Goal: Task Accomplishment & Management: Manage account settings

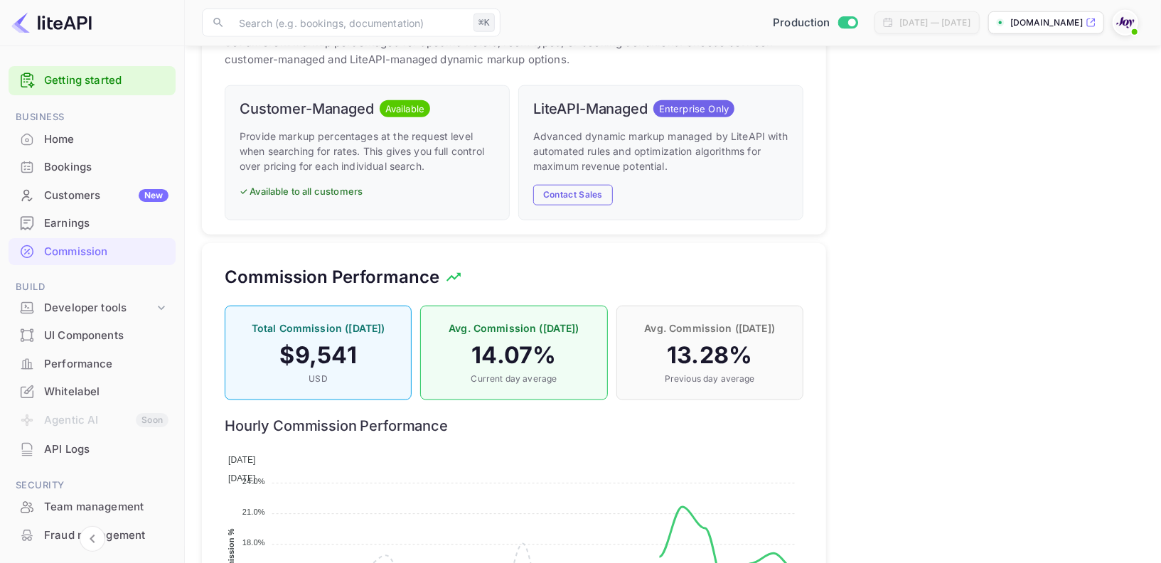
scroll to position [252, 578]
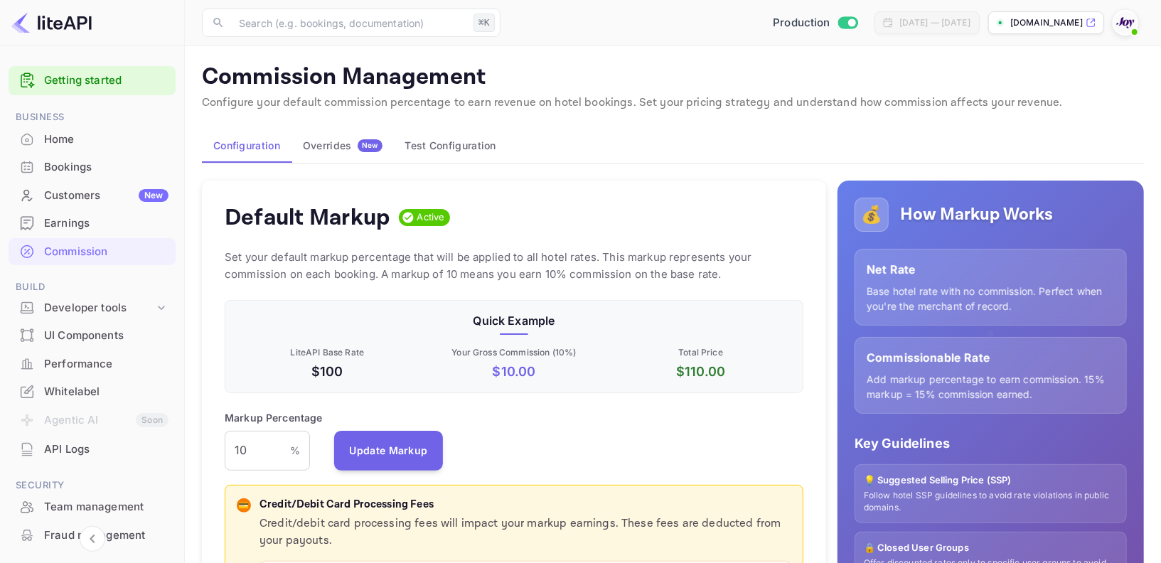
scroll to position [252, 578]
click at [82, 248] on div "Commission" at bounding box center [106, 252] width 124 height 16
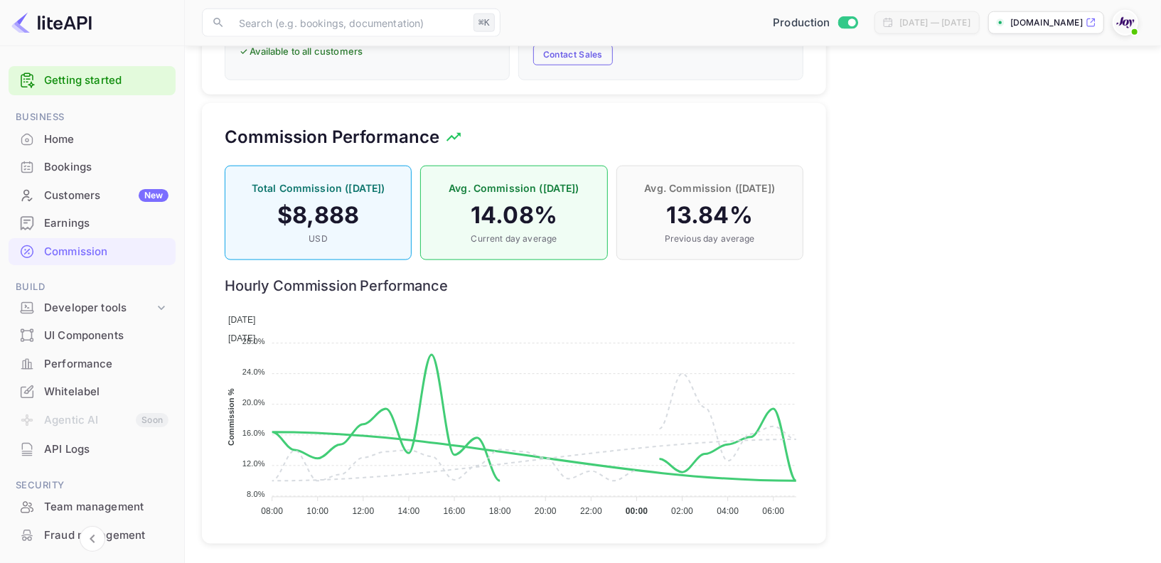
scroll to position [14, 0]
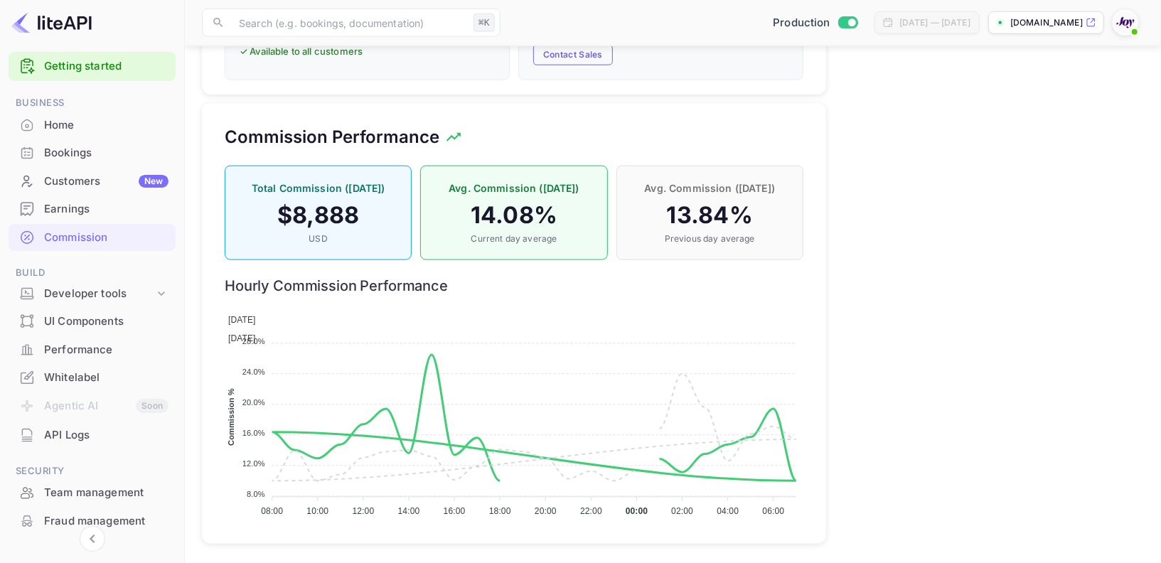
click at [82, 203] on div "Earnings" at bounding box center [106, 209] width 124 height 16
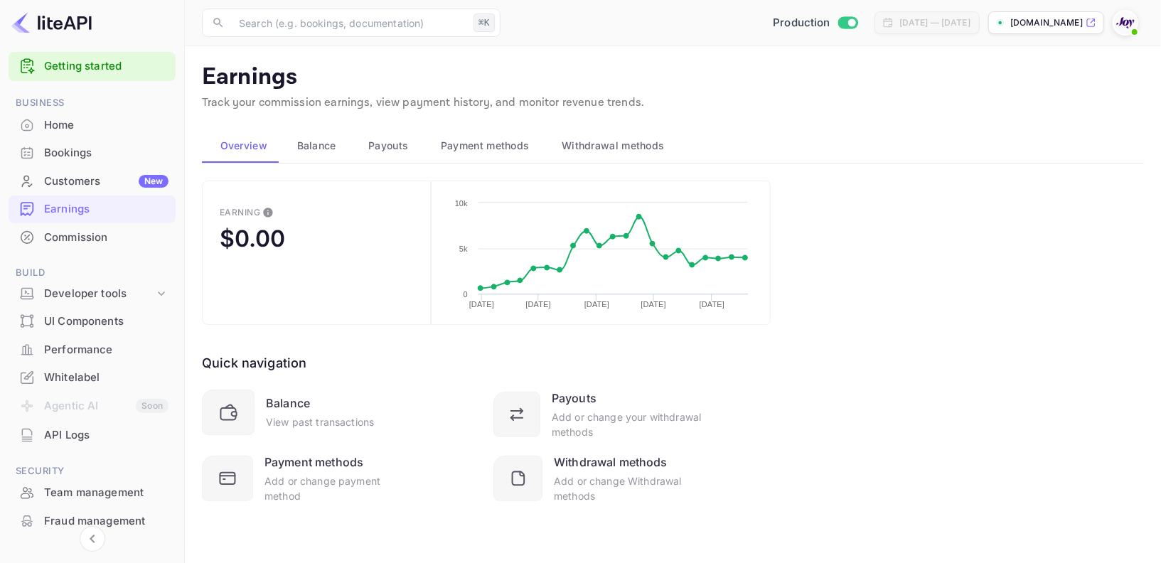
click at [316, 144] on span "Balance" at bounding box center [316, 145] width 39 height 17
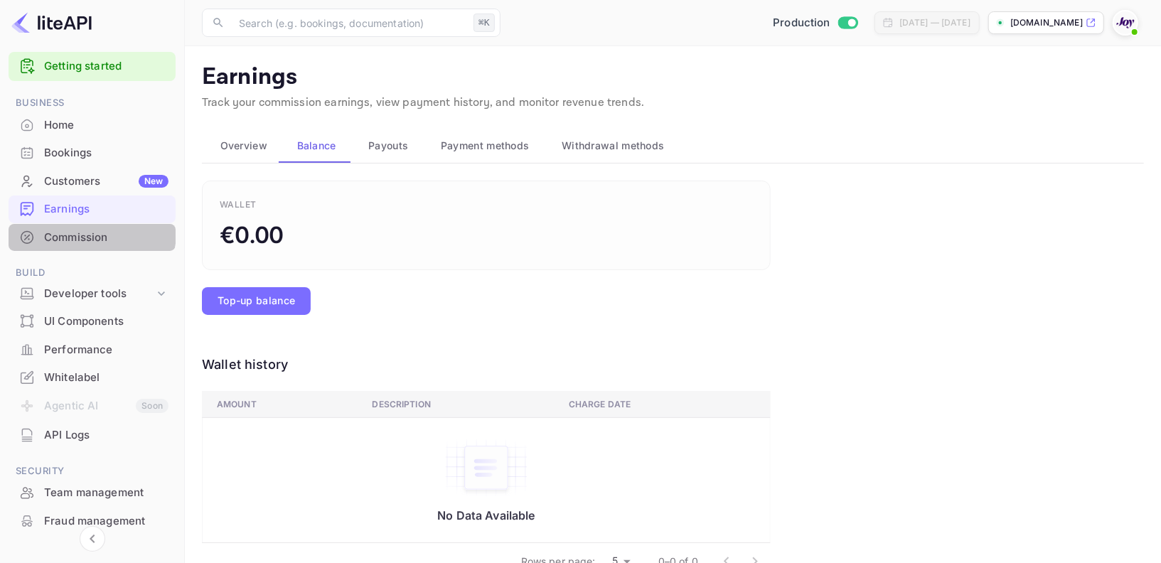
click at [90, 232] on div "Commission" at bounding box center [106, 238] width 124 height 16
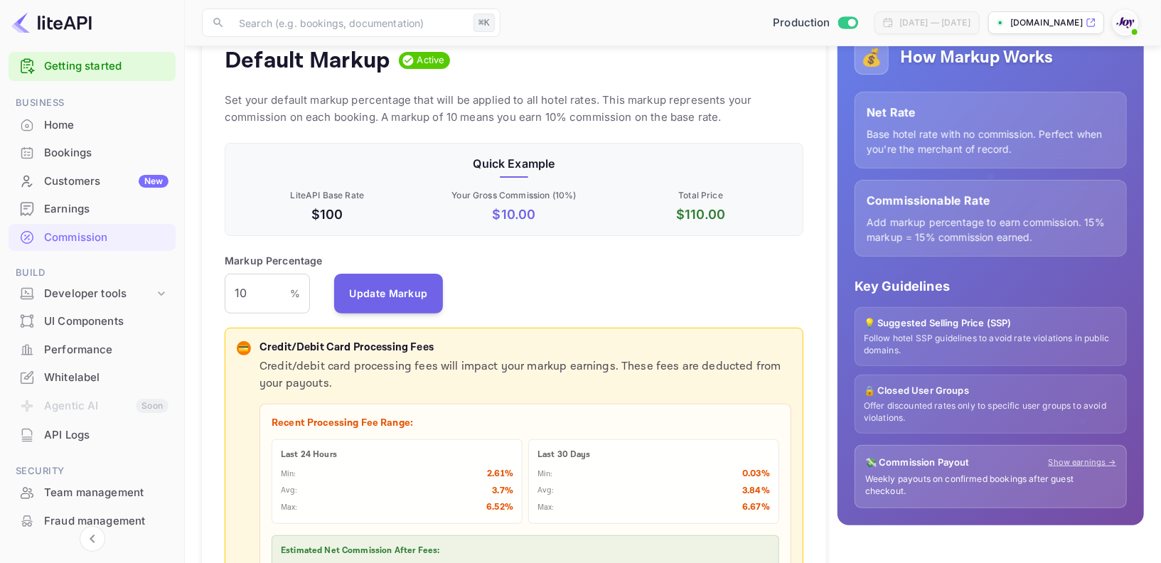
scroll to position [166, 0]
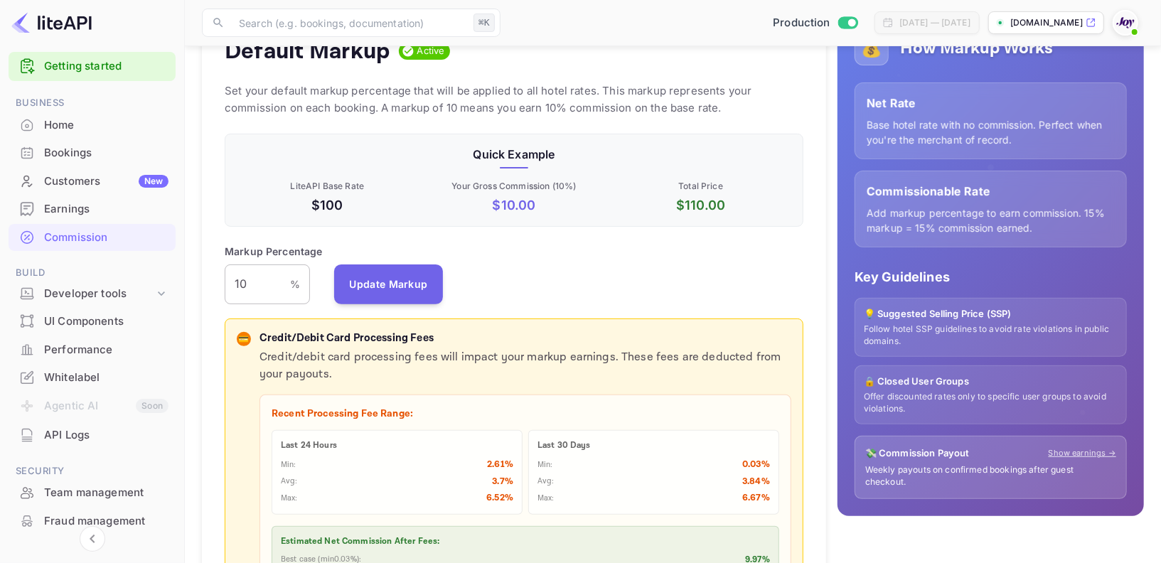
click at [260, 277] on input "10" at bounding box center [257, 285] width 65 height 40
type input "1"
type input "9"
click at [376, 289] on button "Update Markup" at bounding box center [389, 284] width 110 height 40
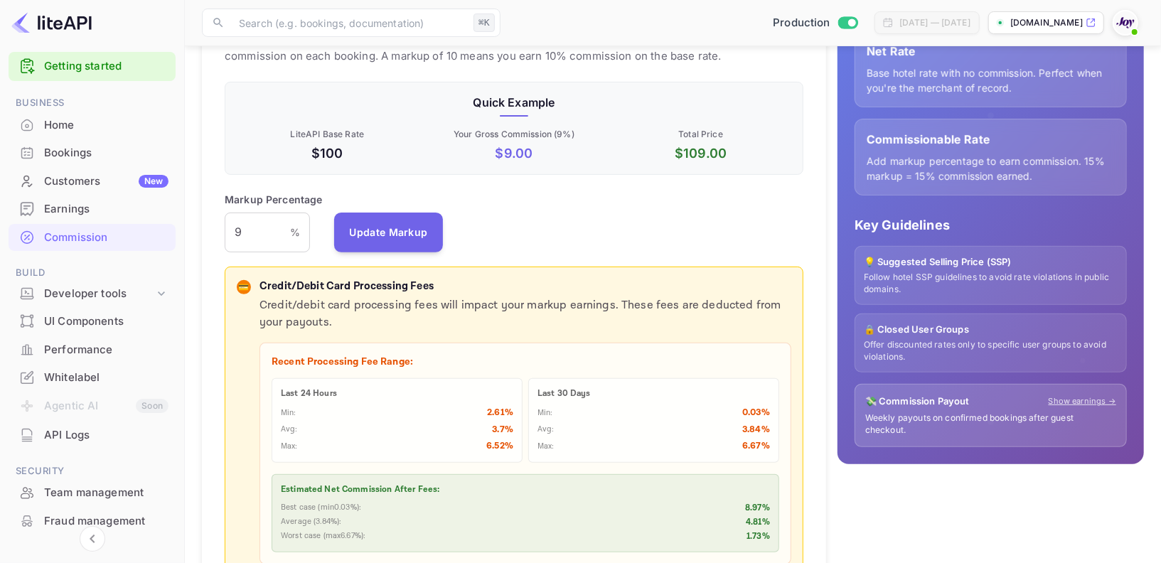
scroll to position [0, 0]
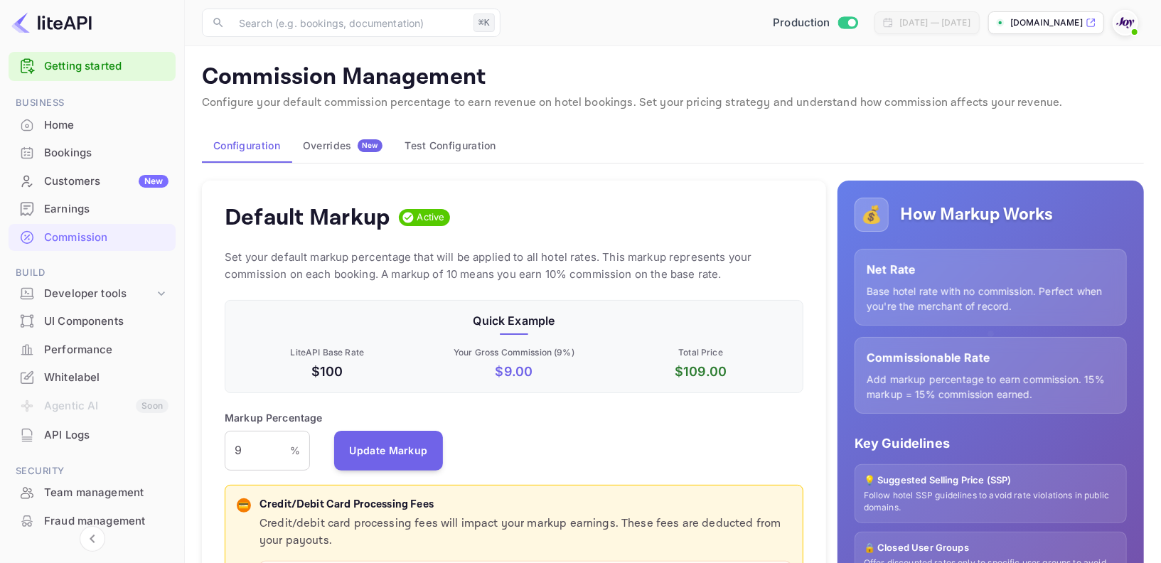
click at [86, 118] on div "Home" at bounding box center [106, 125] width 124 height 16
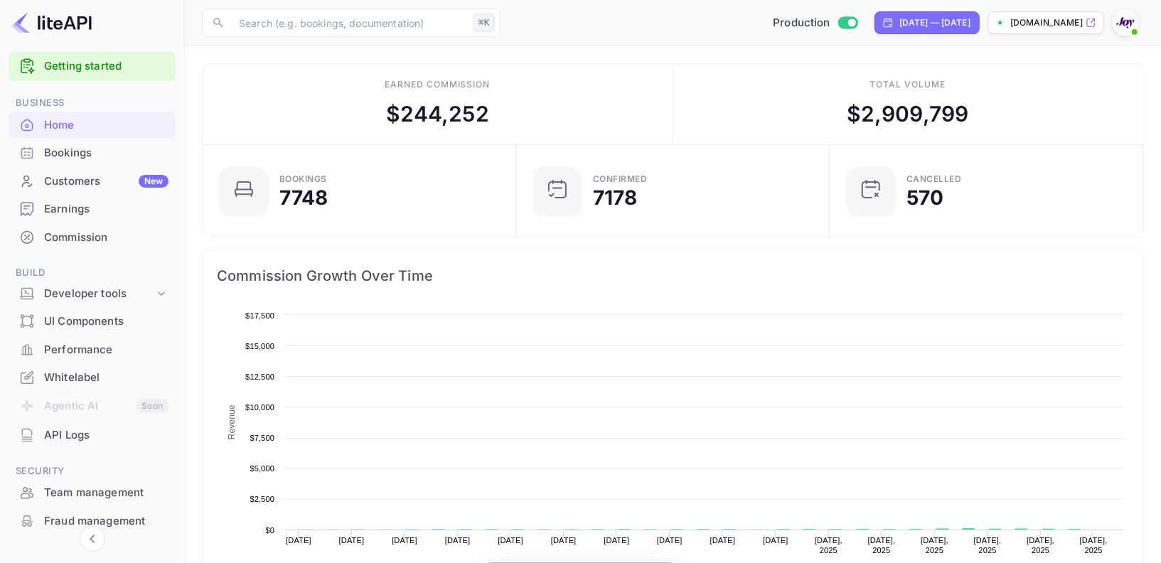
scroll to position [231, 306]
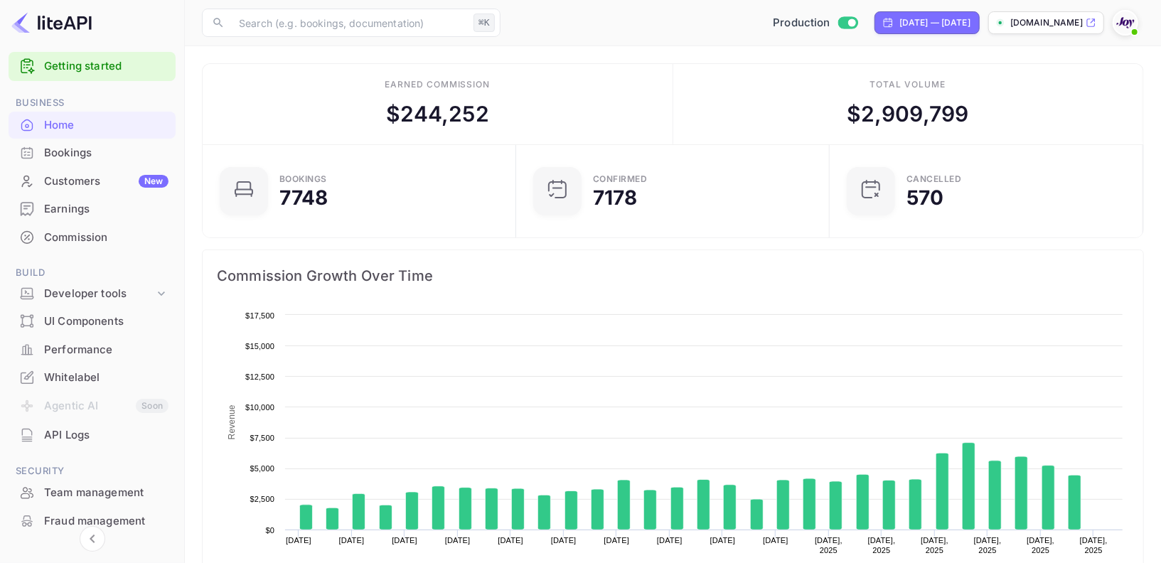
click at [100, 238] on div "Commission" at bounding box center [106, 238] width 124 height 16
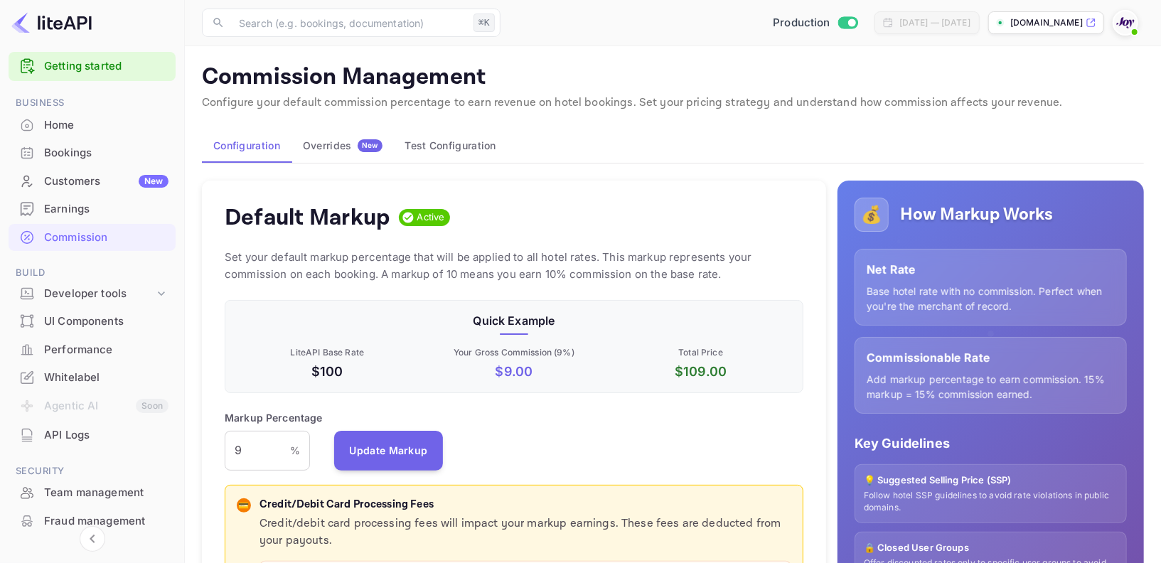
scroll to position [252, 578]
